Goal: Use online tool/utility: Utilize a website feature to perform a specific function

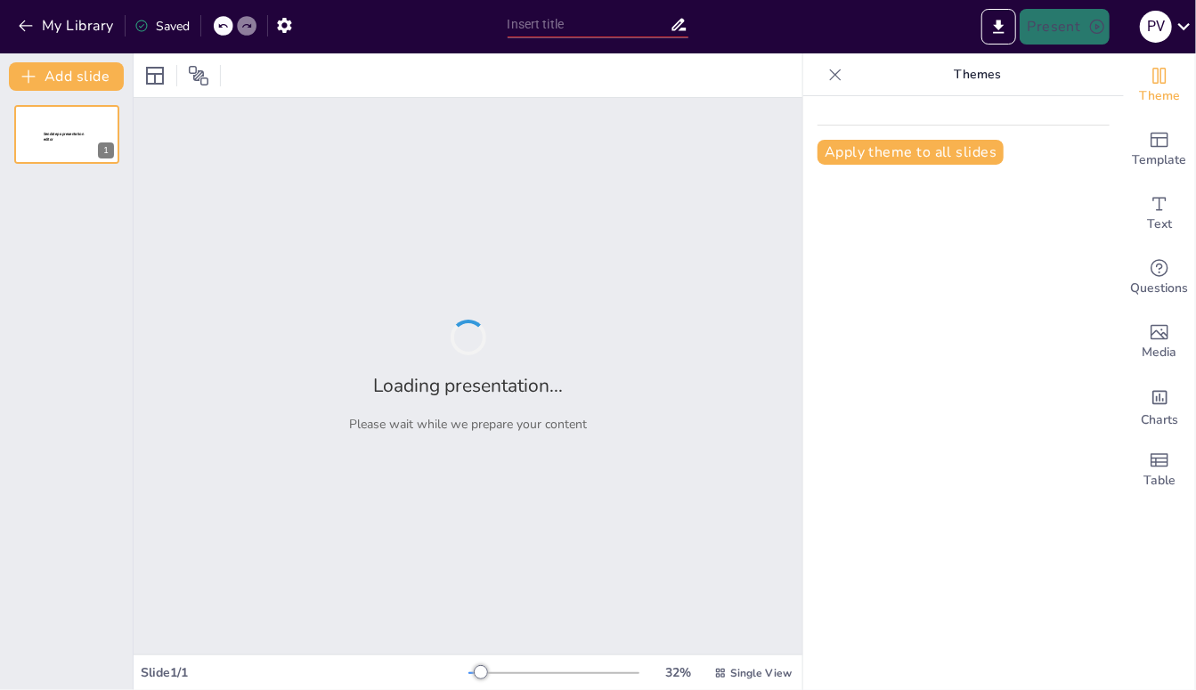
type input "Olimpiadas Sindicales 2025: Fomentando la Integración y el Deporte en Luz y Fue…"
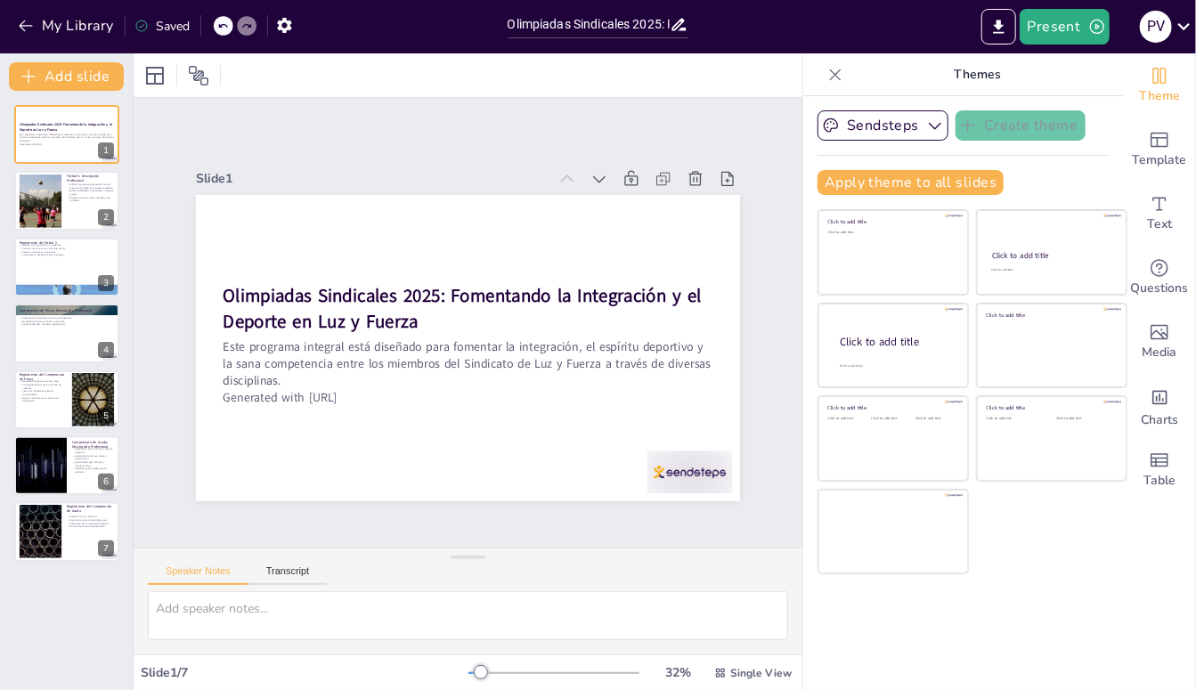
click at [69, 195] on button at bounding box center [78, 186] width 21 height 21
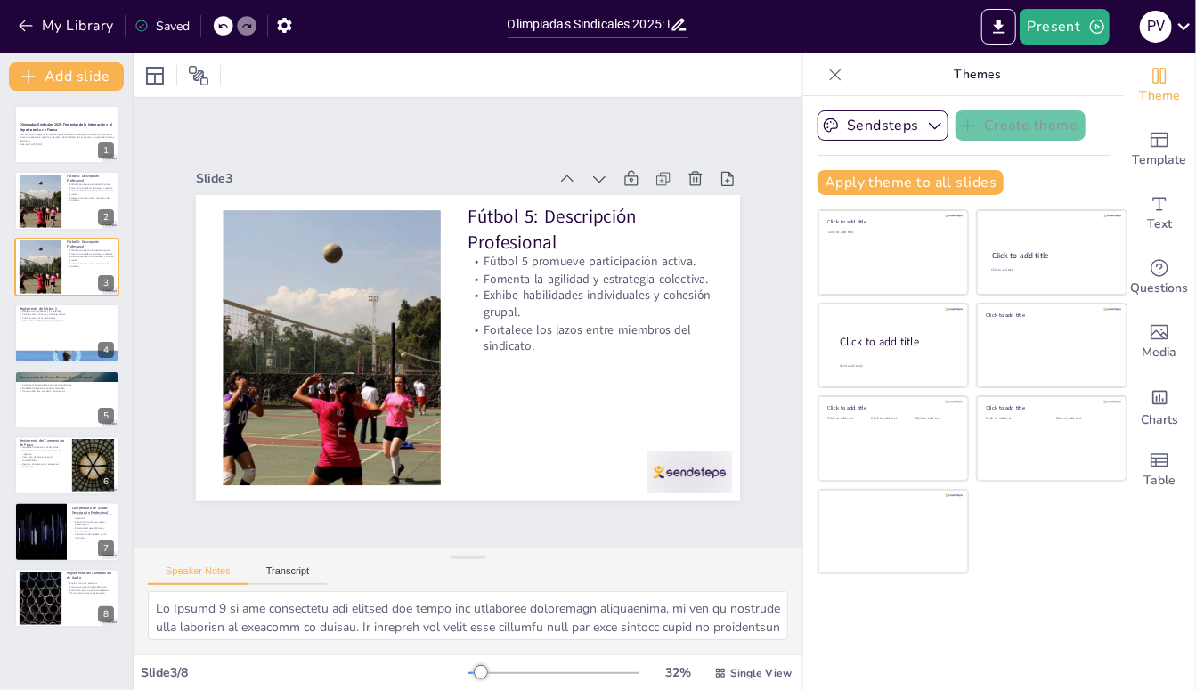
click at [56, 279] on div at bounding box center [40, 266] width 94 height 53
click at [49, 212] on div at bounding box center [40, 201] width 94 height 53
click at [45, 196] on div at bounding box center [40, 201] width 94 height 53
click at [68, 262] on div at bounding box center [91, 253] width 46 height 21
click at [45, 360] on div at bounding box center [66, 357] width 105 height 59
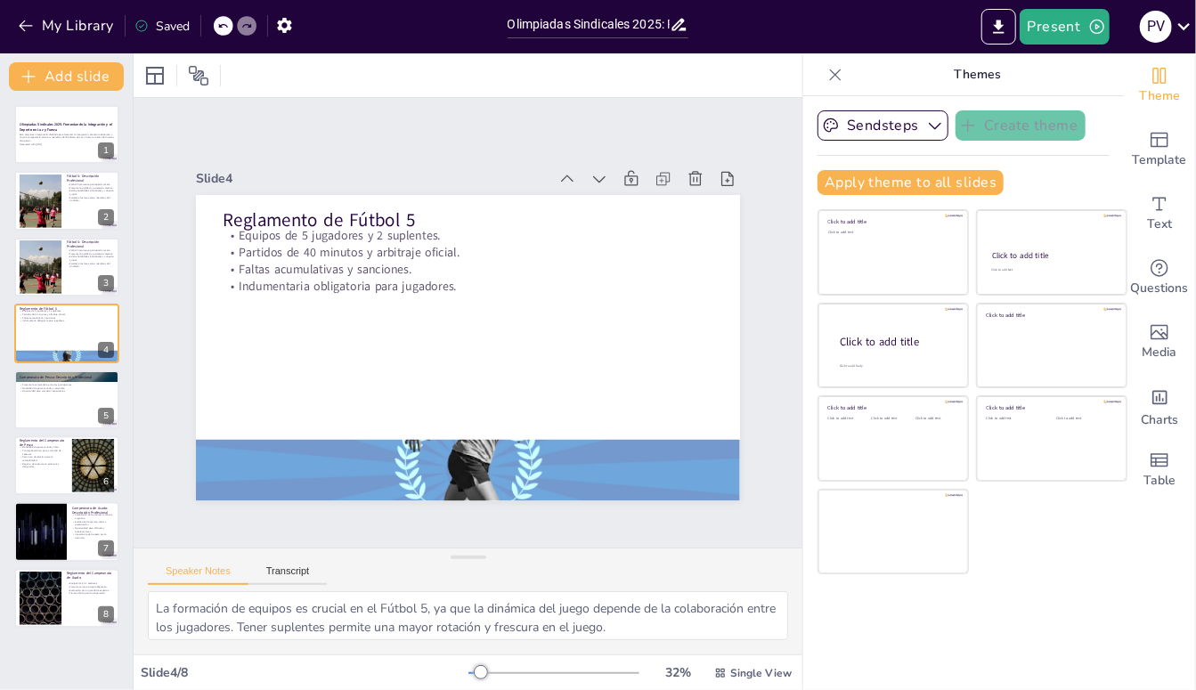
click at [56, 386] on p "Modalidad de pesca variada y sostenible." at bounding box center [67, 388] width 94 height 4
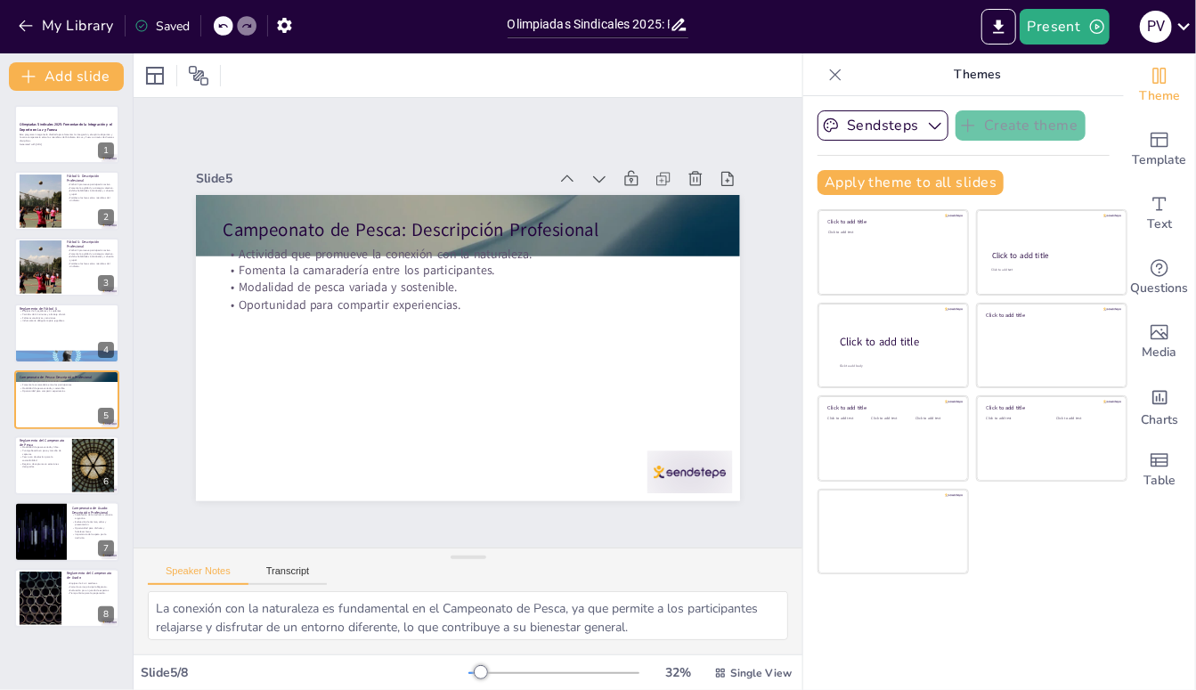
click at [52, 468] on div at bounding box center [66, 465] width 105 height 59
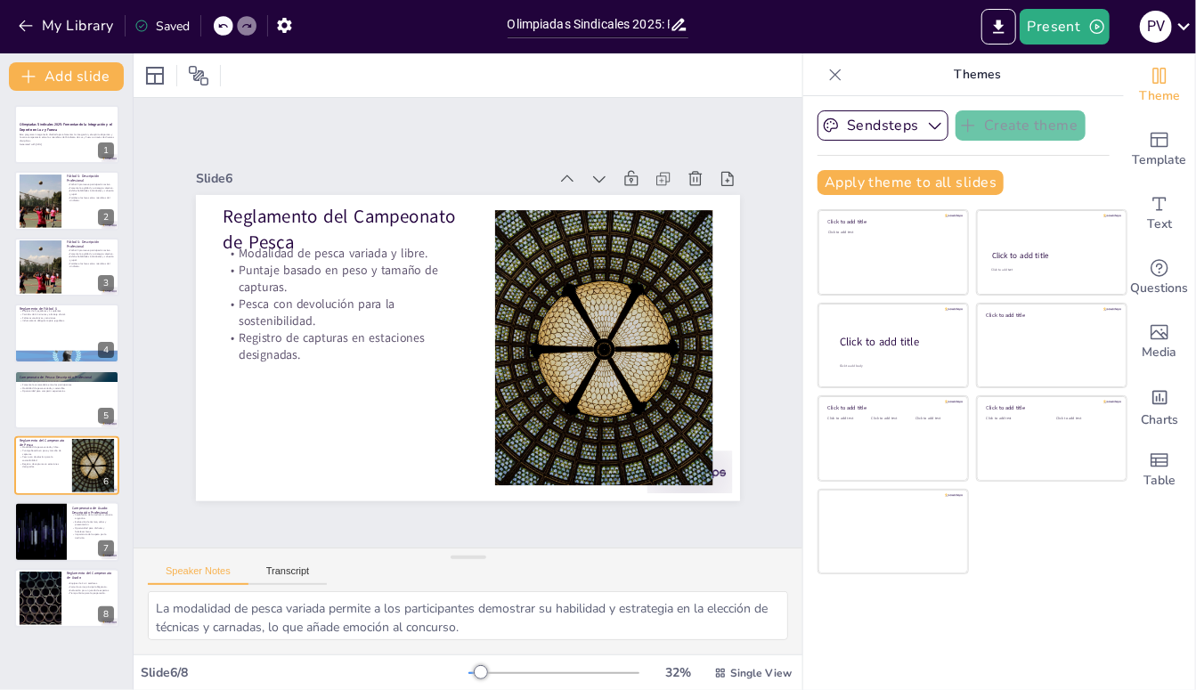
click at [46, 524] on div at bounding box center [40, 531] width 105 height 59
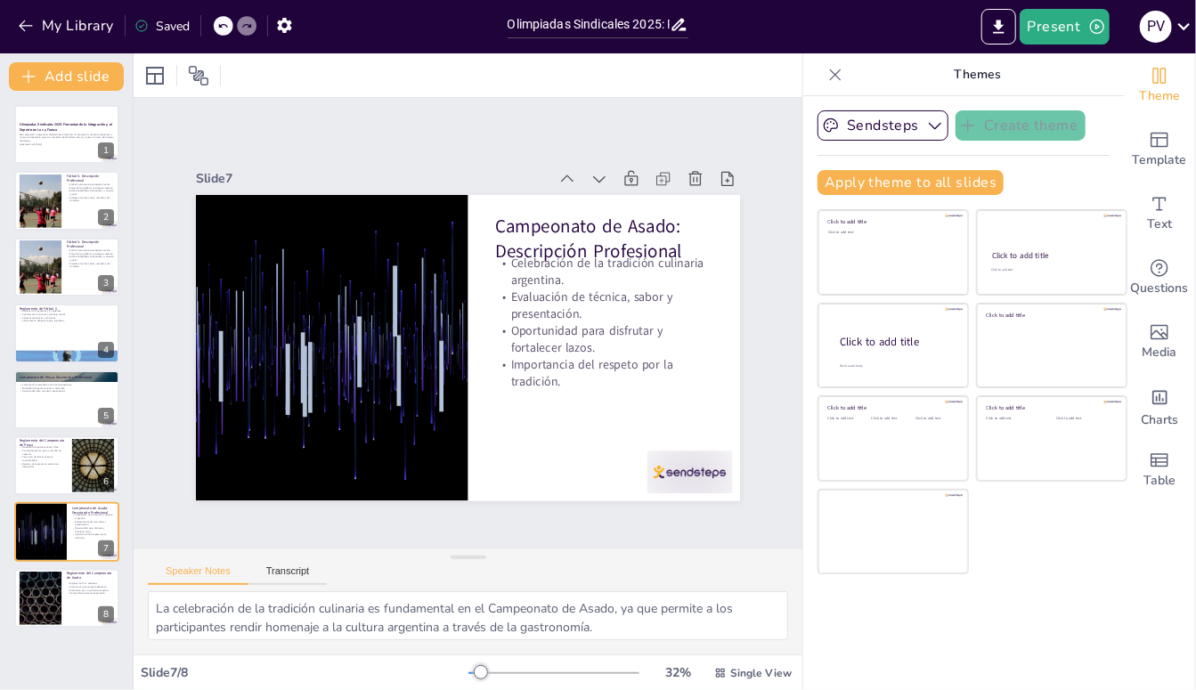
click at [43, 604] on div at bounding box center [40, 598] width 94 height 53
type textarea "La composición de los equipos permite una colaboración efectiva, donde cada asa…"
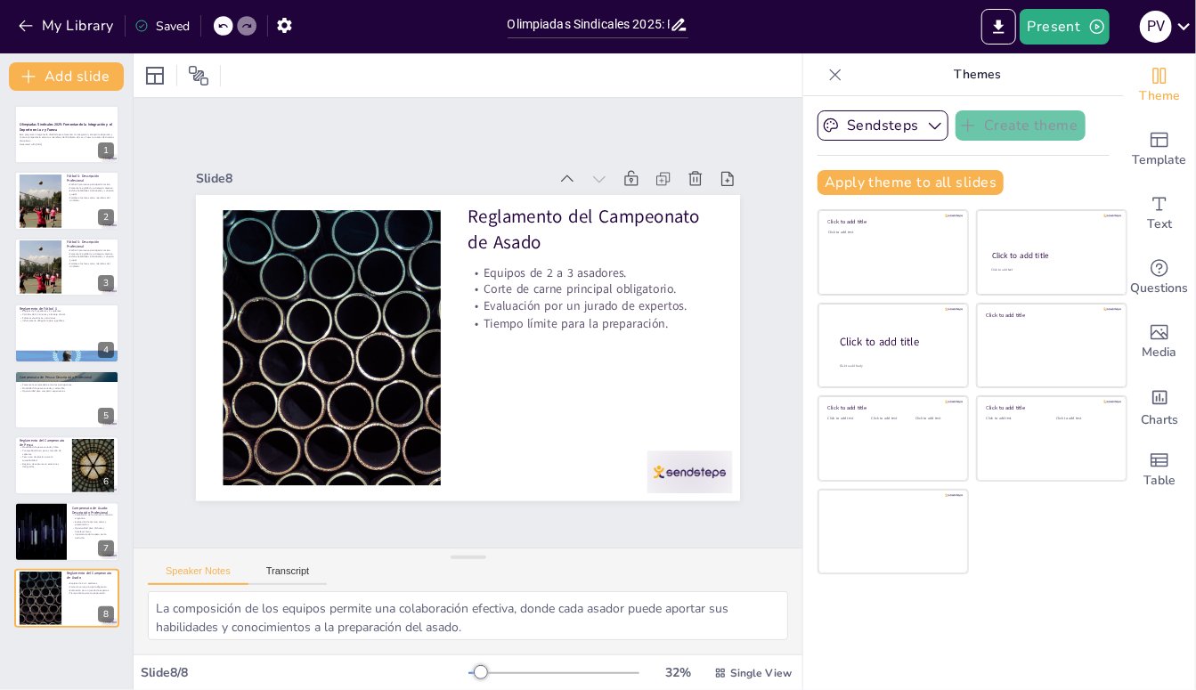
click at [488, 675] on div at bounding box center [481, 672] width 14 height 14
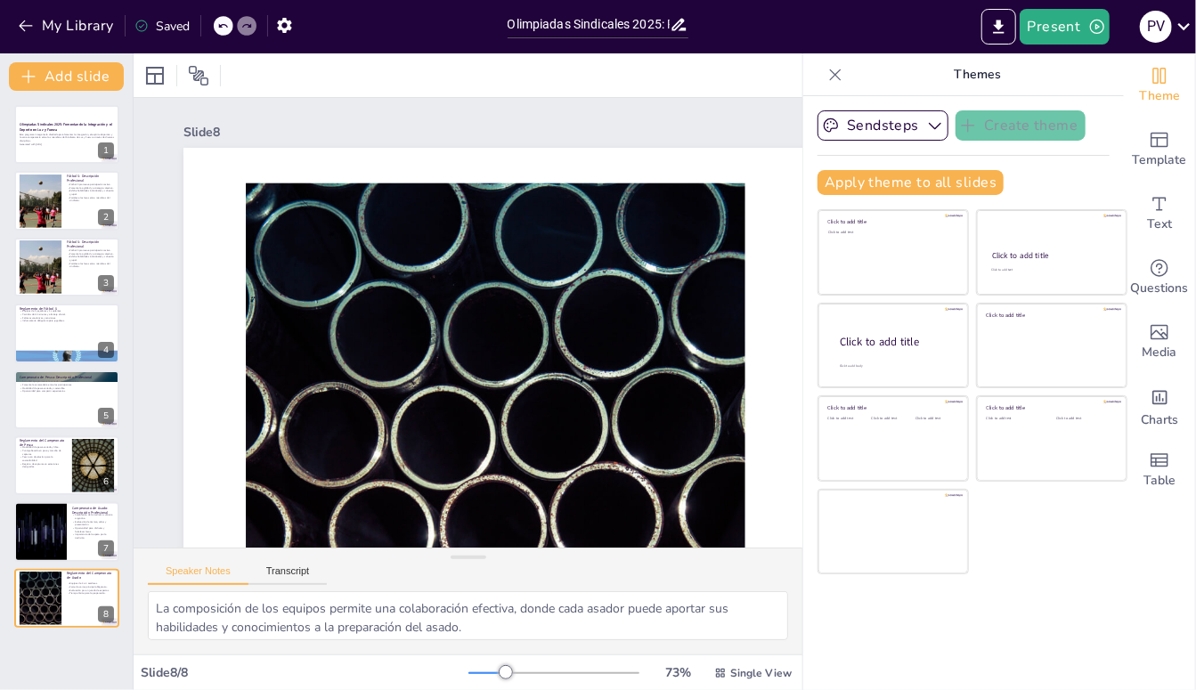
click at [531, 663] on div "73 % Single View" at bounding box center [631, 673] width 327 height 28
click at [533, 664] on div "73 % Single View" at bounding box center [631, 673] width 327 height 28
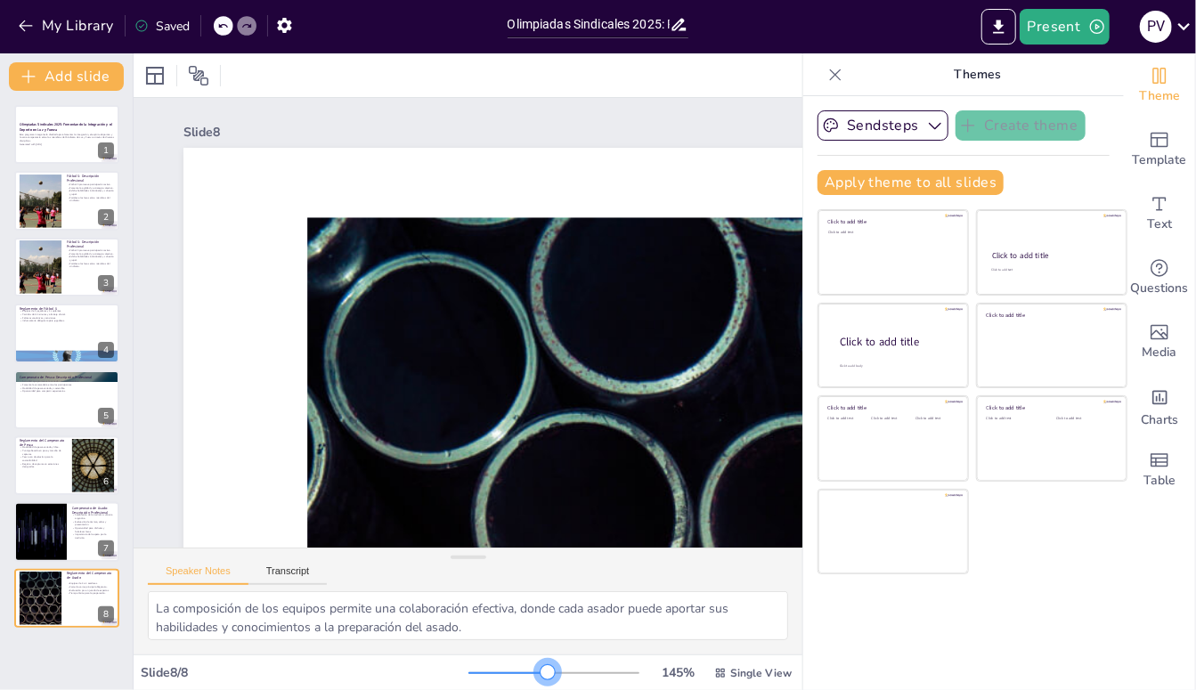
click at [541, 665] on div at bounding box center [548, 672] width 14 height 14
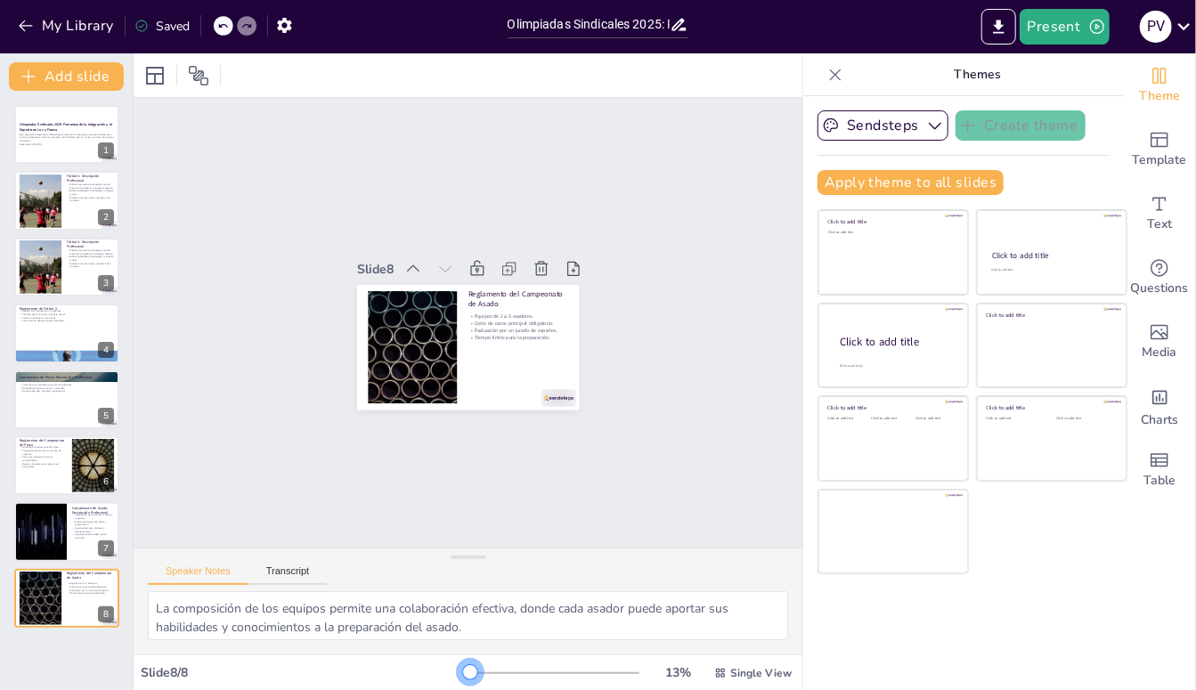
click at [472, 675] on div at bounding box center [553, 673] width 171 height 14
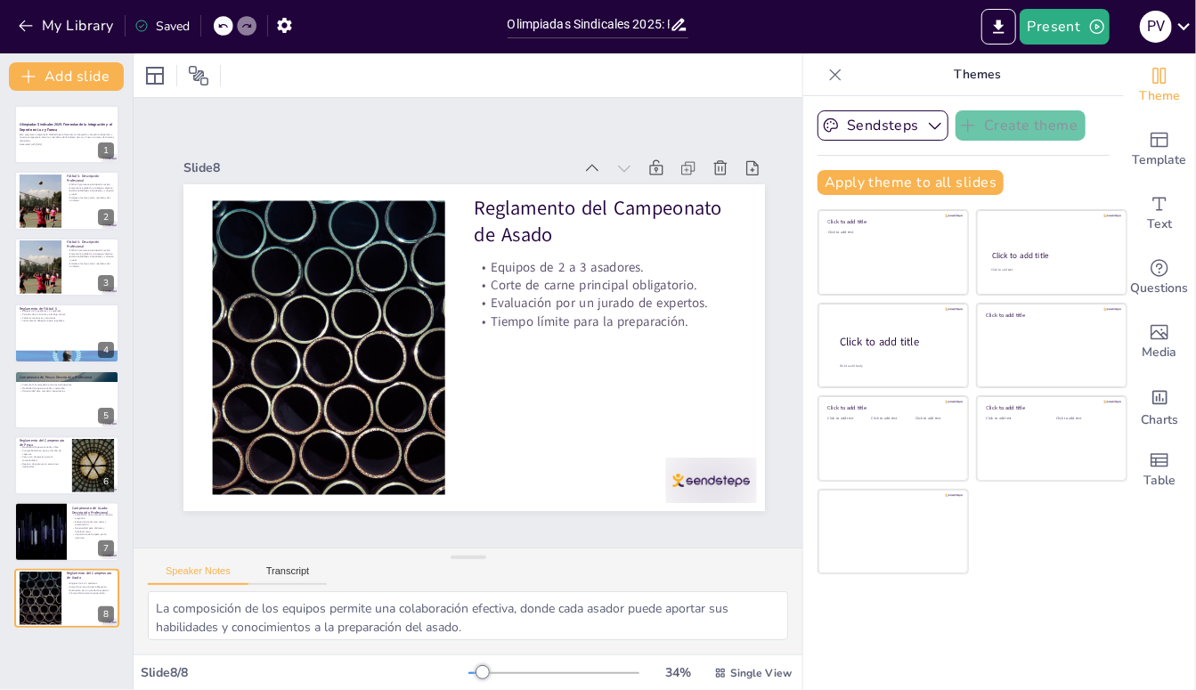
click at [907, 257] on div "Click to add text" at bounding box center [891, 258] width 127 height 55
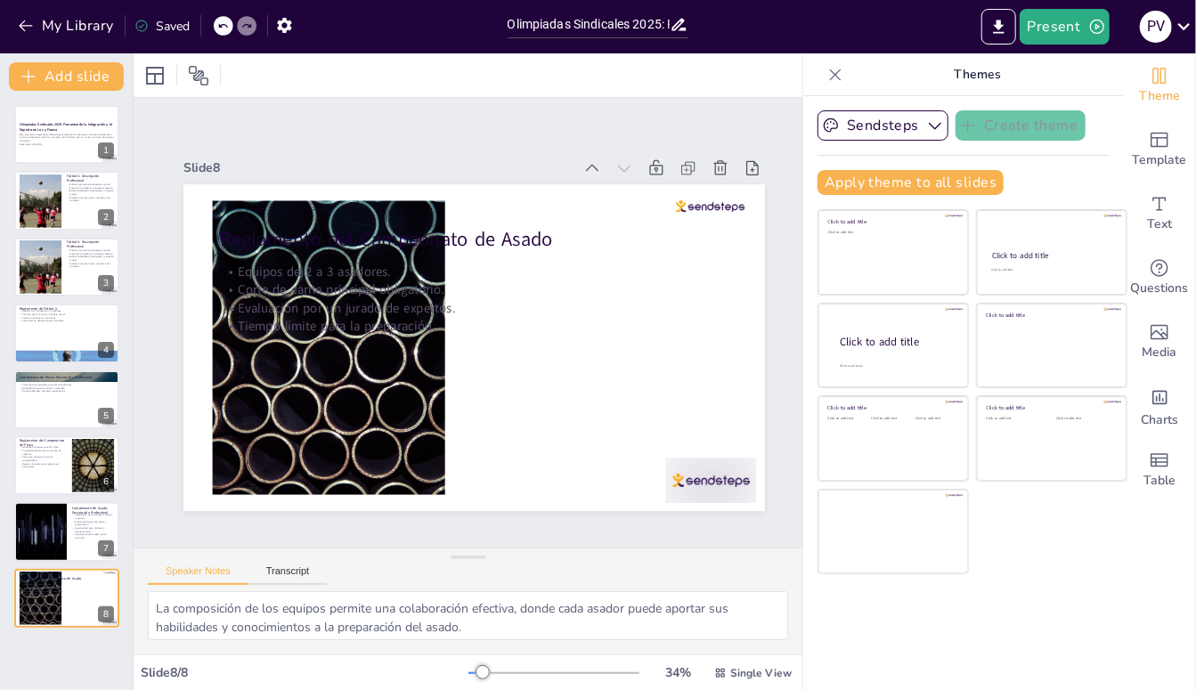
click at [950, 411] on div at bounding box center [893, 438] width 150 height 85
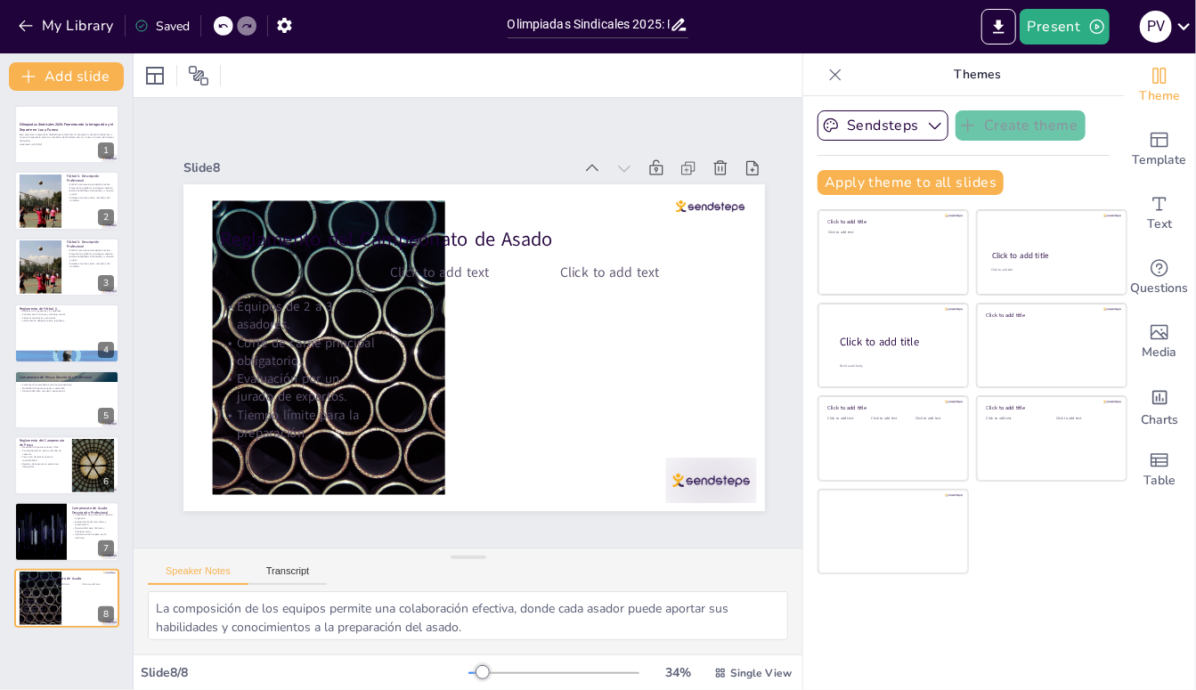
click at [1053, 343] on div at bounding box center [1052, 346] width 150 height 85
click at [914, 491] on div at bounding box center [893, 532] width 150 height 85
click at [969, 634] on div "Sendsteps Create theme Apply theme to all slides Click to add title Click to ad…" at bounding box center [963, 393] width 321 height 594
click at [22, 16] on button "My Library" at bounding box center [67, 26] width 108 height 28
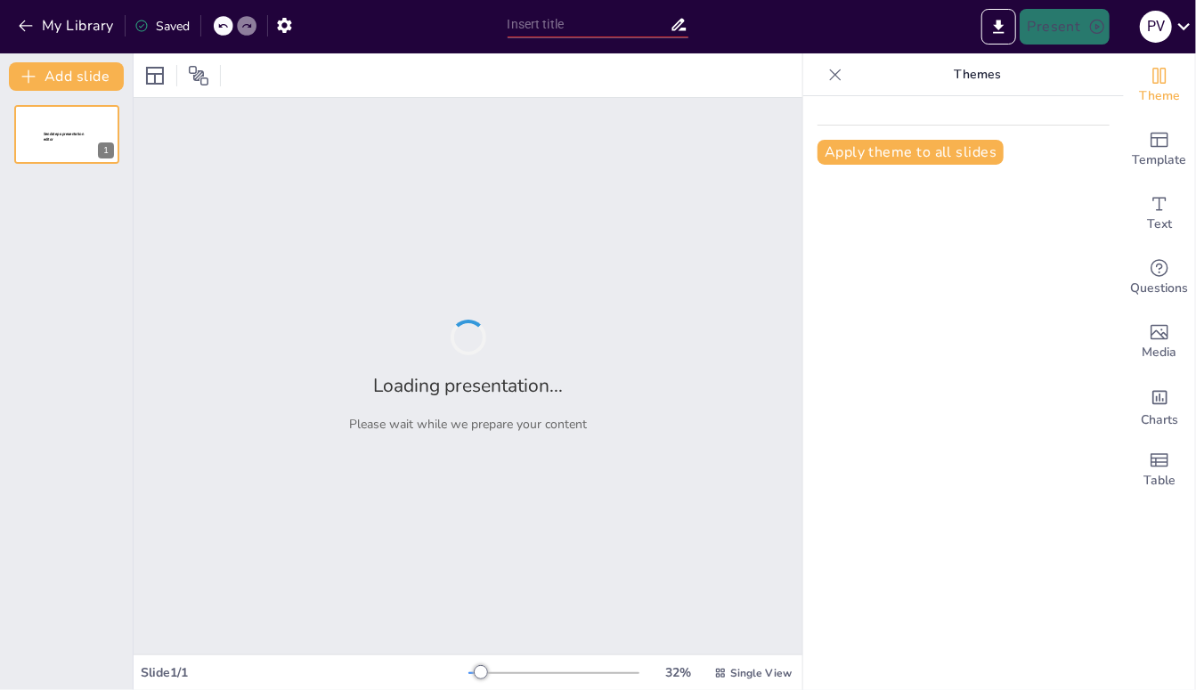
type input "Olimpiadas Sindicales 2025: Fomentando la Integración y el Deporte en Luz y Fue…"
